Goal: Information Seeking & Learning: Learn about a topic

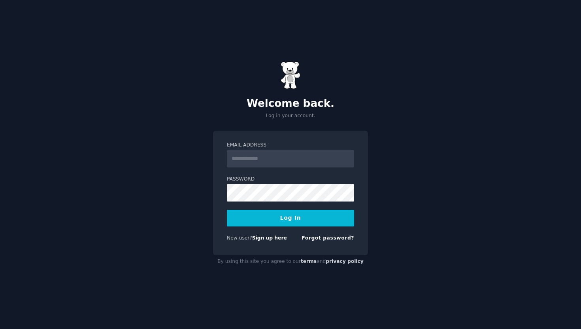
click at [280, 153] on input "Email Address" at bounding box center [290, 158] width 127 height 17
type input "**********"
click at [280, 223] on button "Log In" at bounding box center [290, 218] width 127 height 17
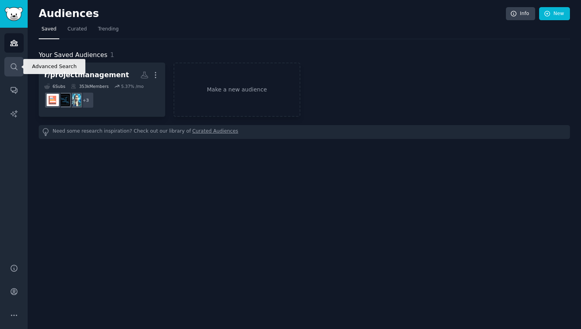
click at [11, 73] on link "Search" at bounding box center [13, 66] width 19 height 19
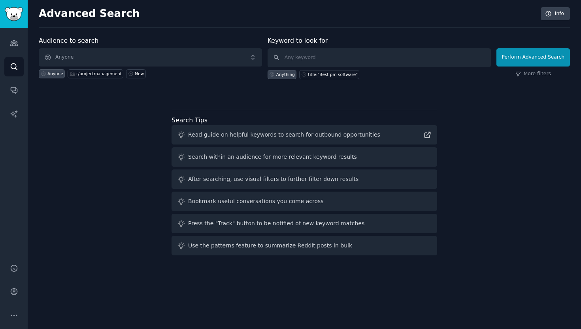
click at [109, 48] on div "Audience to search Anyone Anyone r/projectmanagement New" at bounding box center [150, 57] width 223 height 43
click at [109, 53] on span "Anyone" at bounding box center [150, 57] width 223 height 18
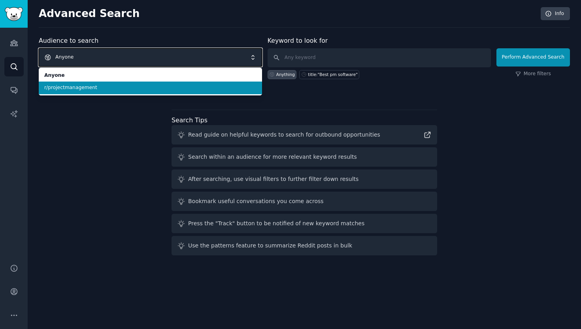
click at [214, 60] on span "Anyone" at bounding box center [150, 57] width 223 height 18
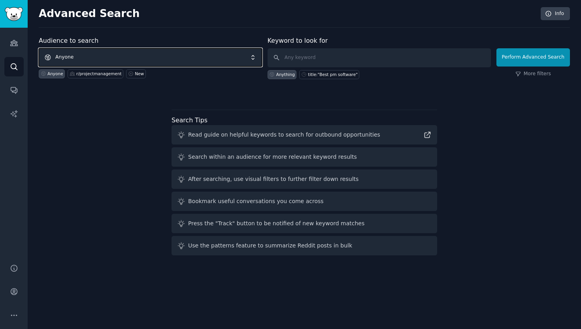
click at [214, 55] on span "Anyone" at bounding box center [150, 57] width 223 height 18
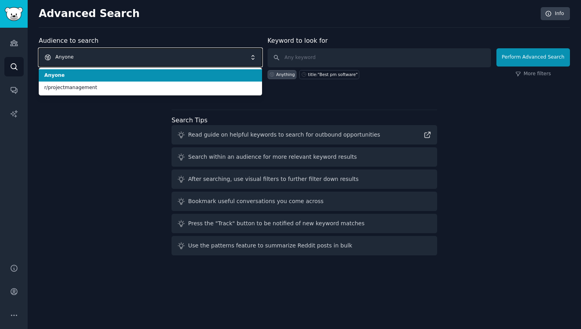
click at [214, 55] on span "Anyone" at bounding box center [150, 57] width 223 height 18
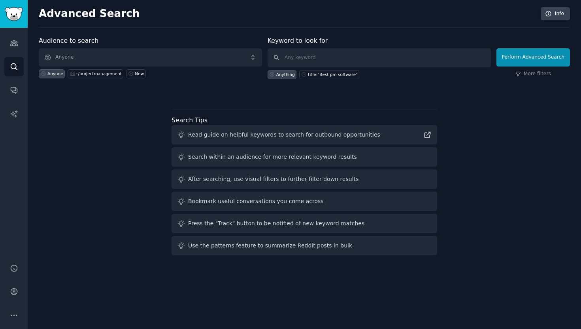
click at [304, 43] on label "Keyword to look for" at bounding box center [298, 41] width 60 height 8
click at [304, 51] on input "text" at bounding box center [379, 57] width 223 height 19
click at [329, 78] on div "title:"Best pm software"" at bounding box center [329, 74] width 60 height 9
type input "title:"Best pm software""
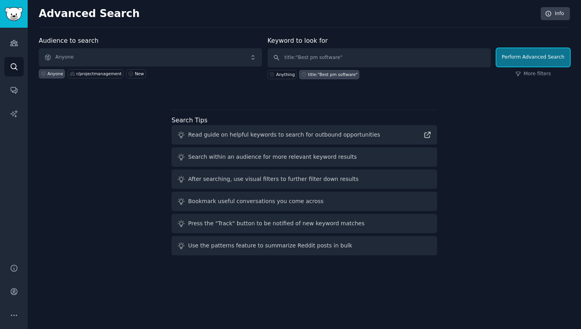
click at [537, 58] on button "Perform Advanced Search" at bounding box center [534, 57] width 74 height 18
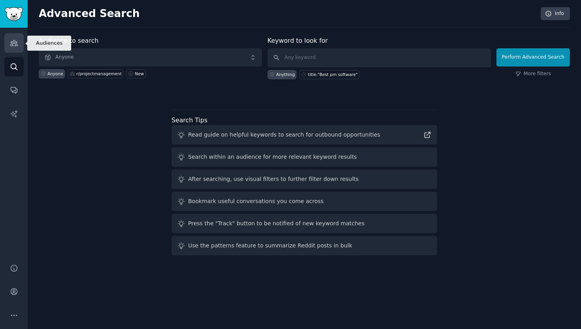
click at [17, 47] on link "Audiences" at bounding box center [13, 42] width 19 height 19
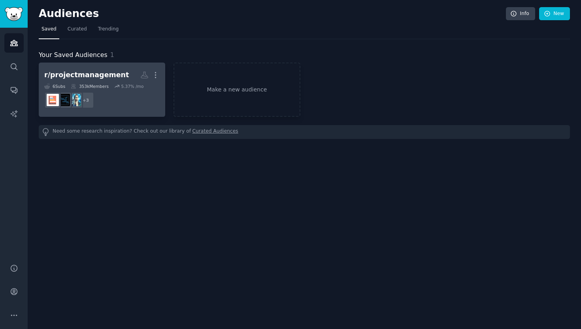
click at [116, 100] on dd "+ 3" at bounding box center [101, 100] width 115 height 22
